Goal: Information Seeking & Learning: Learn about a topic

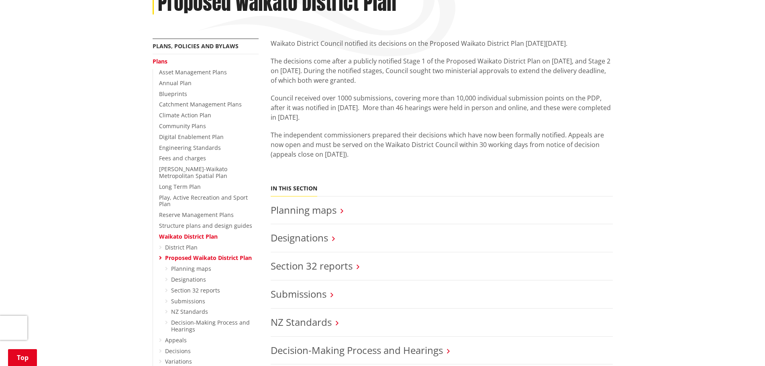
scroll to position [120, 0]
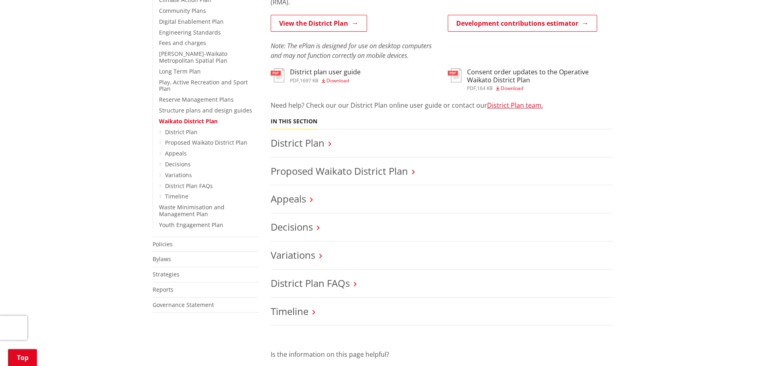
scroll to position [241, 0]
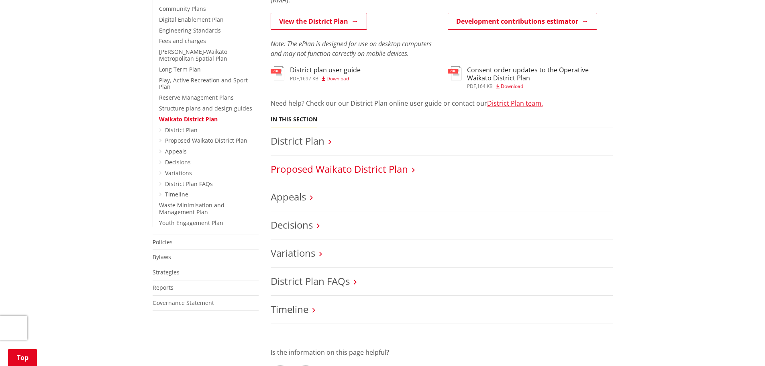
click at [361, 170] on link "Proposed Waikato District Plan" at bounding box center [339, 168] width 137 height 13
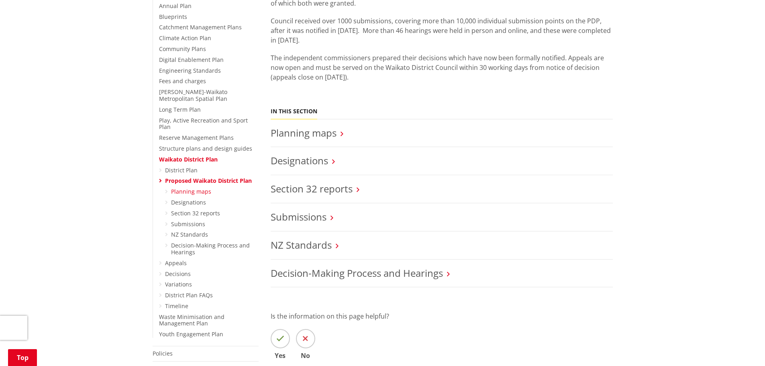
scroll to position [40, 0]
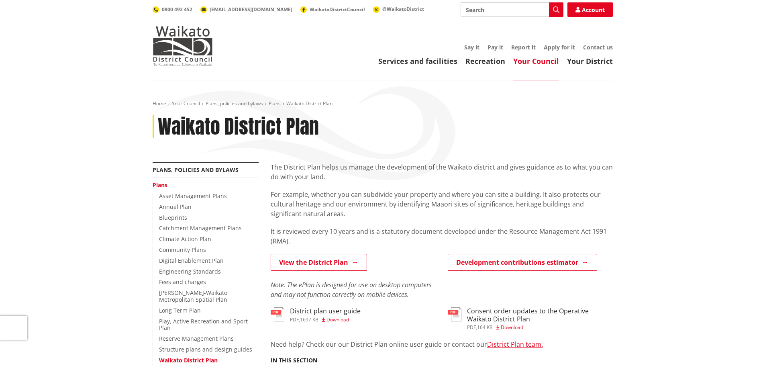
scroll to position [241, 0]
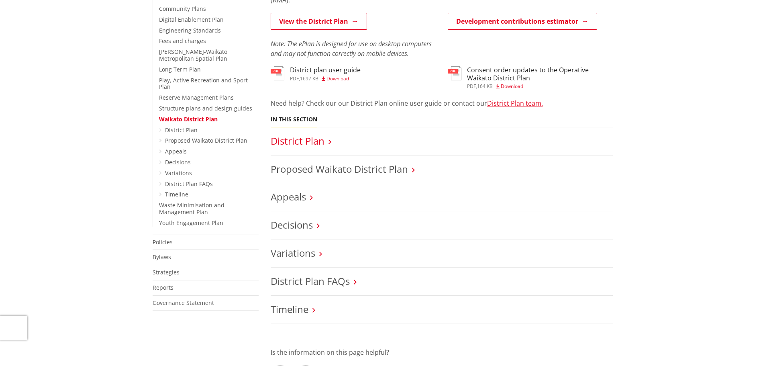
click at [321, 139] on link "District Plan" at bounding box center [298, 140] width 54 height 13
